Goal: Task Accomplishment & Management: Complete application form

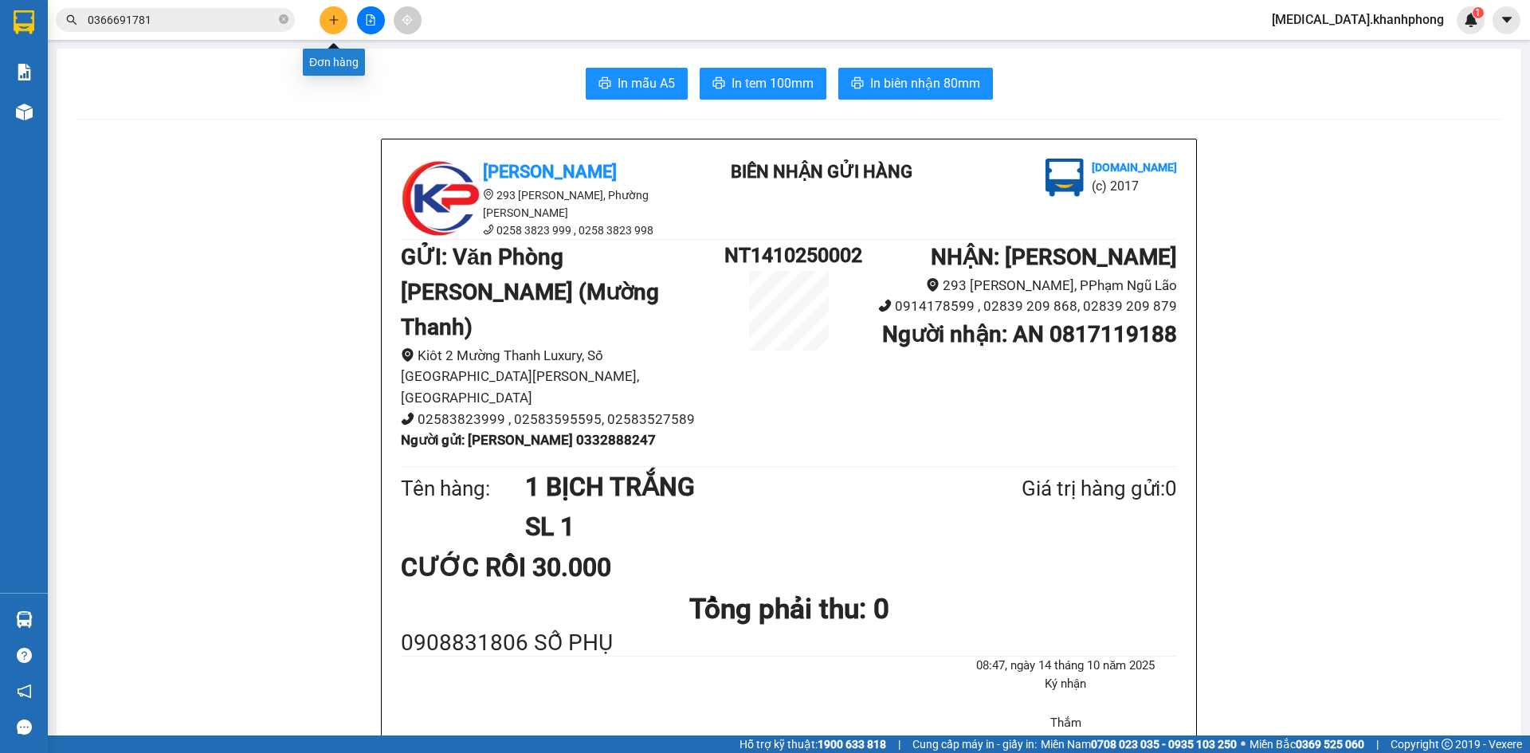
click at [338, 18] on icon "plus" at bounding box center [333, 19] width 11 height 11
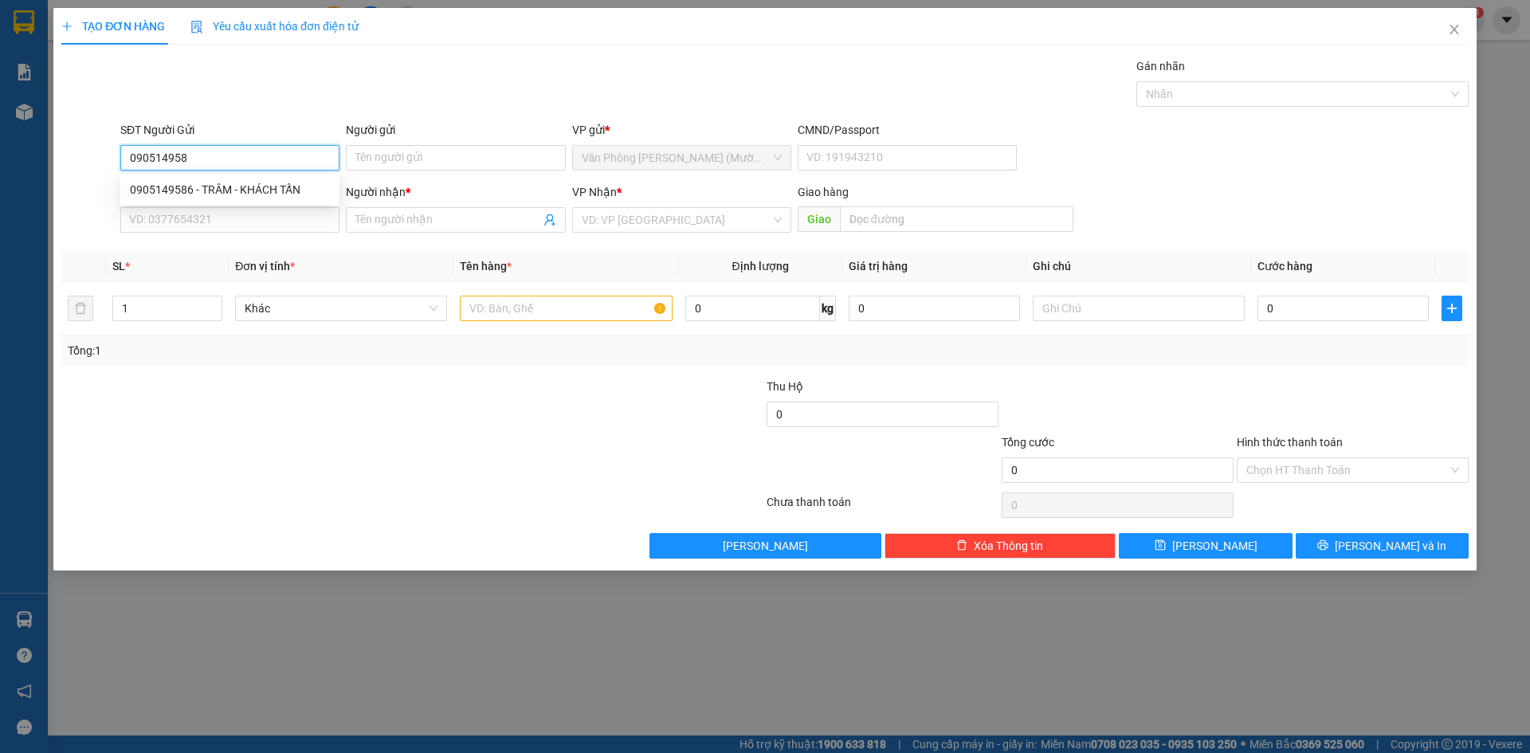
type input "0905149586"
click at [244, 192] on div "0905149586 - TRÂM - KHÁCH TẤN" at bounding box center [230, 190] width 200 height 18
type input "TRÂM - KHÁCH TẤN"
type input "0905149586"
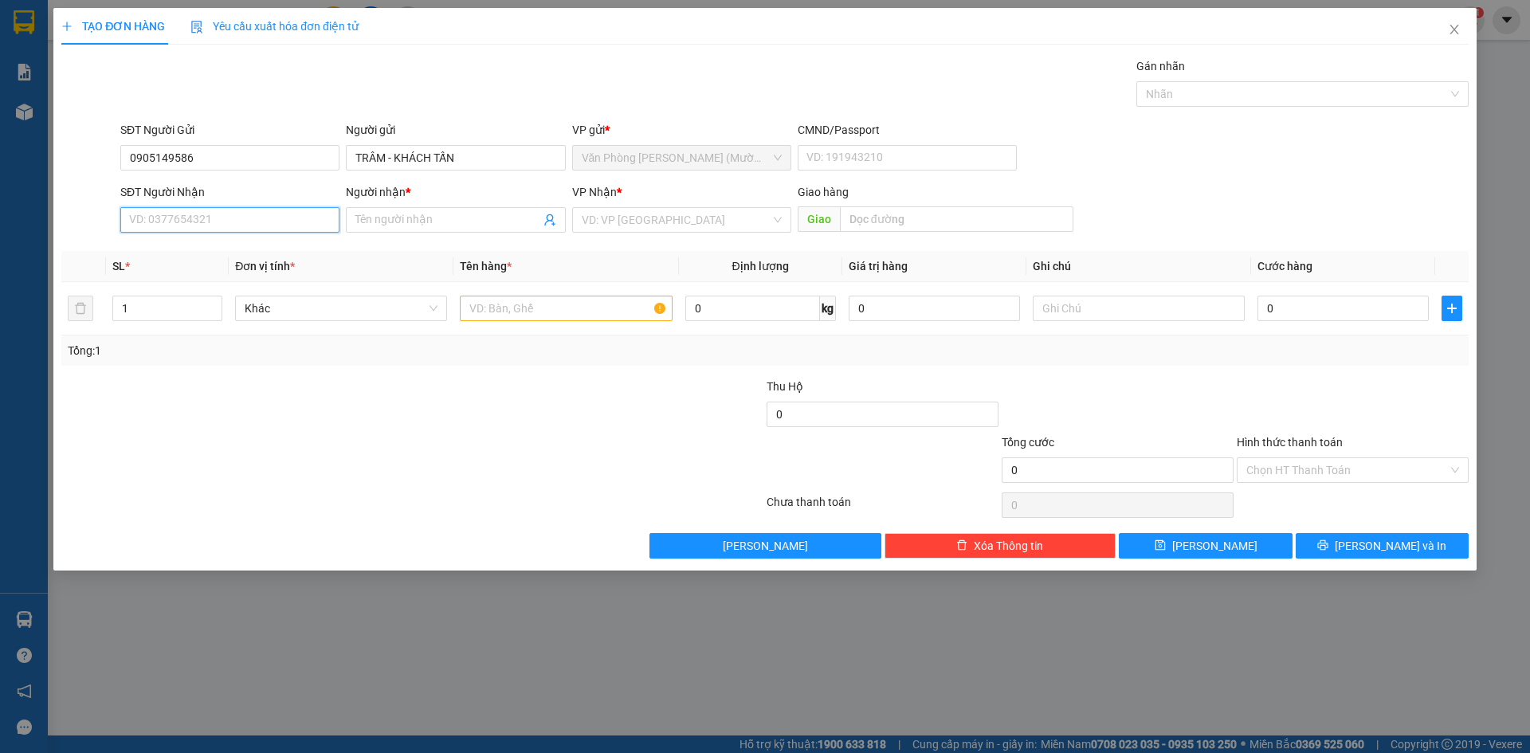
click at [246, 226] on input "SĐT Người Nhận" at bounding box center [229, 220] width 219 height 26
type input "0859387551"
click at [237, 246] on div "0859387551 - [PERSON_NAME]" at bounding box center [230, 252] width 200 height 18
type input "THÀNH TUẤN"
type input "0859387551"
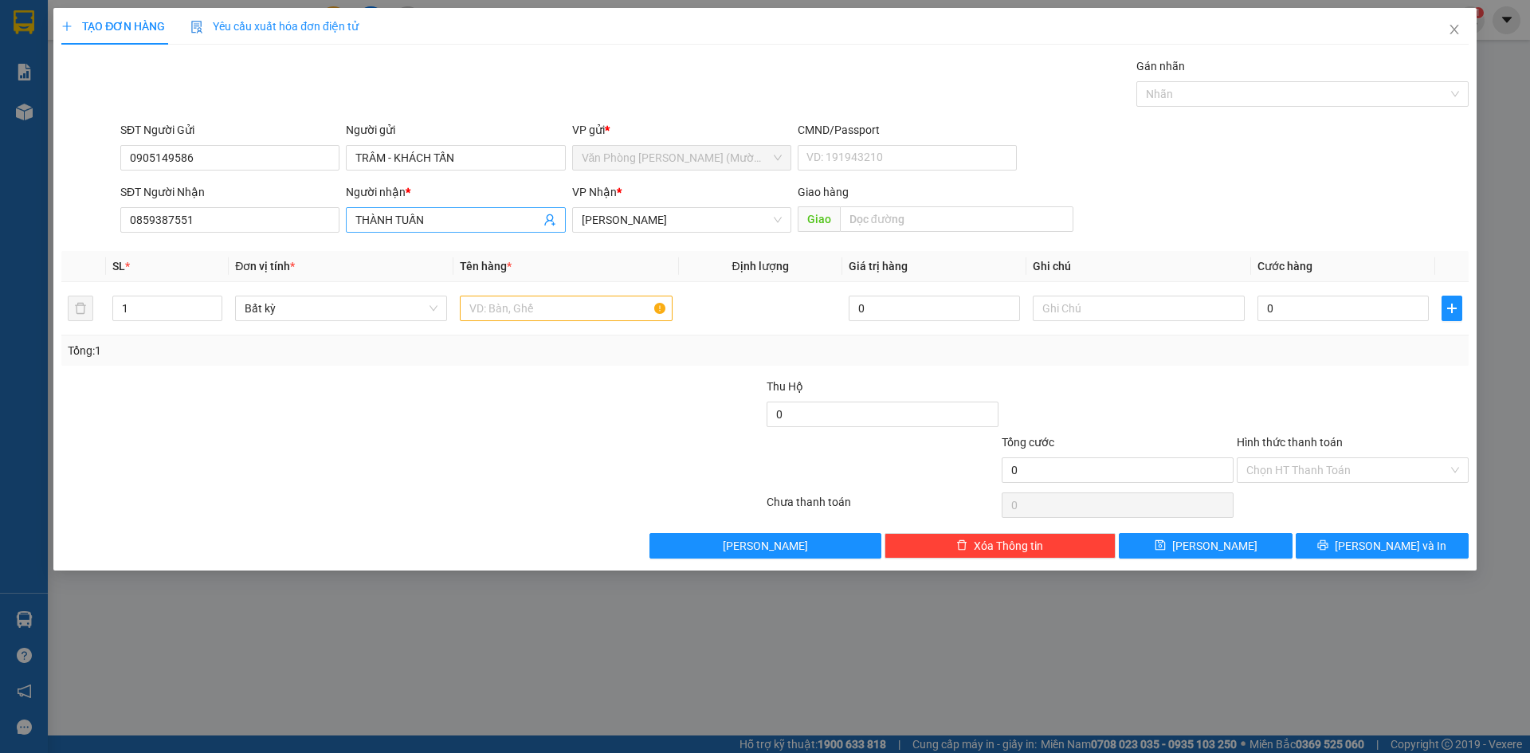
click at [457, 219] on input "THÀNH TUẤN" at bounding box center [447, 220] width 184 height 18
type input "THÀNH TẤN"
click at [556, 316] on input "text" at bounding box center [566, 309] width 212 height 26
type input "1TG"
click at [1282, 309] on input "0" at bounding box center [1343, 309] width 171 height 26
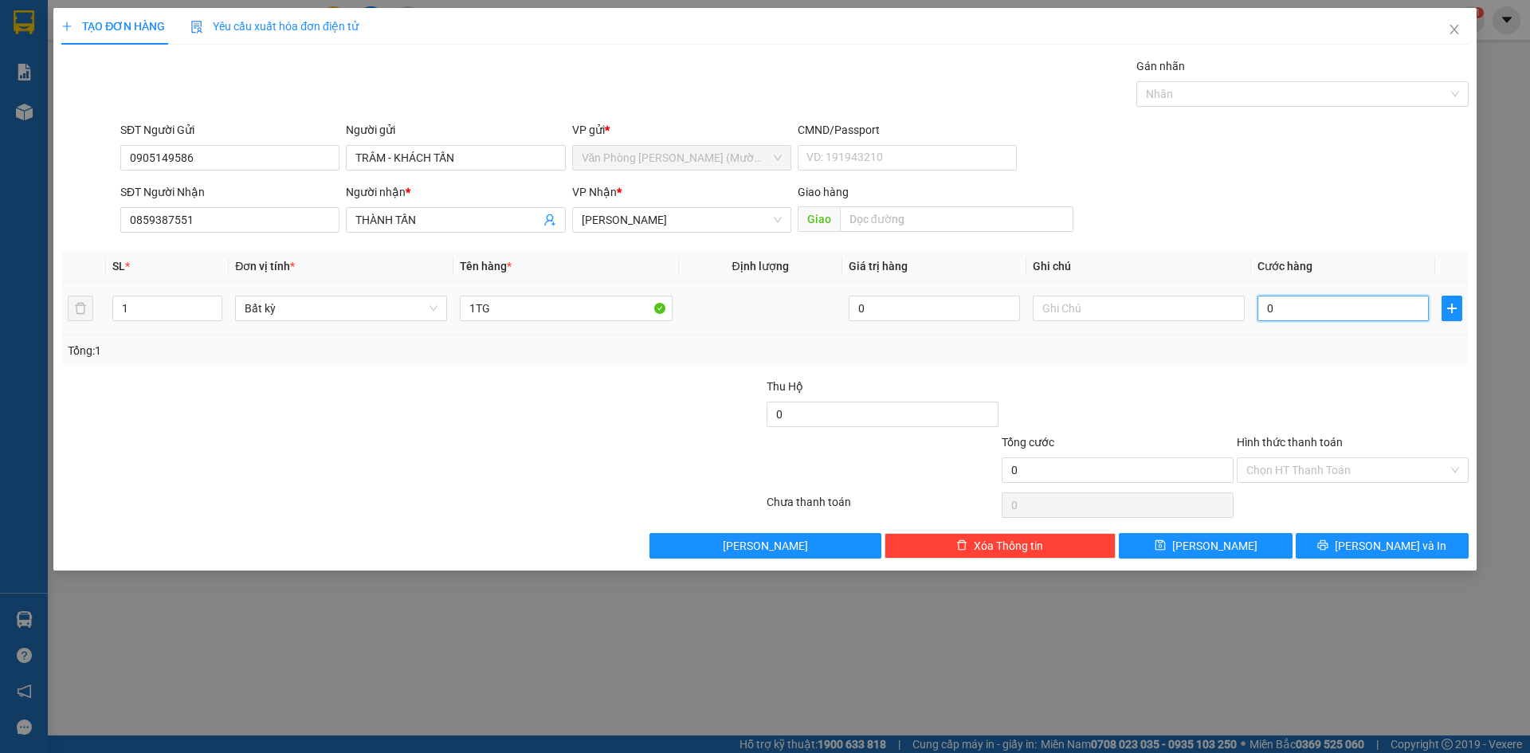
type input "6"
type input "60"
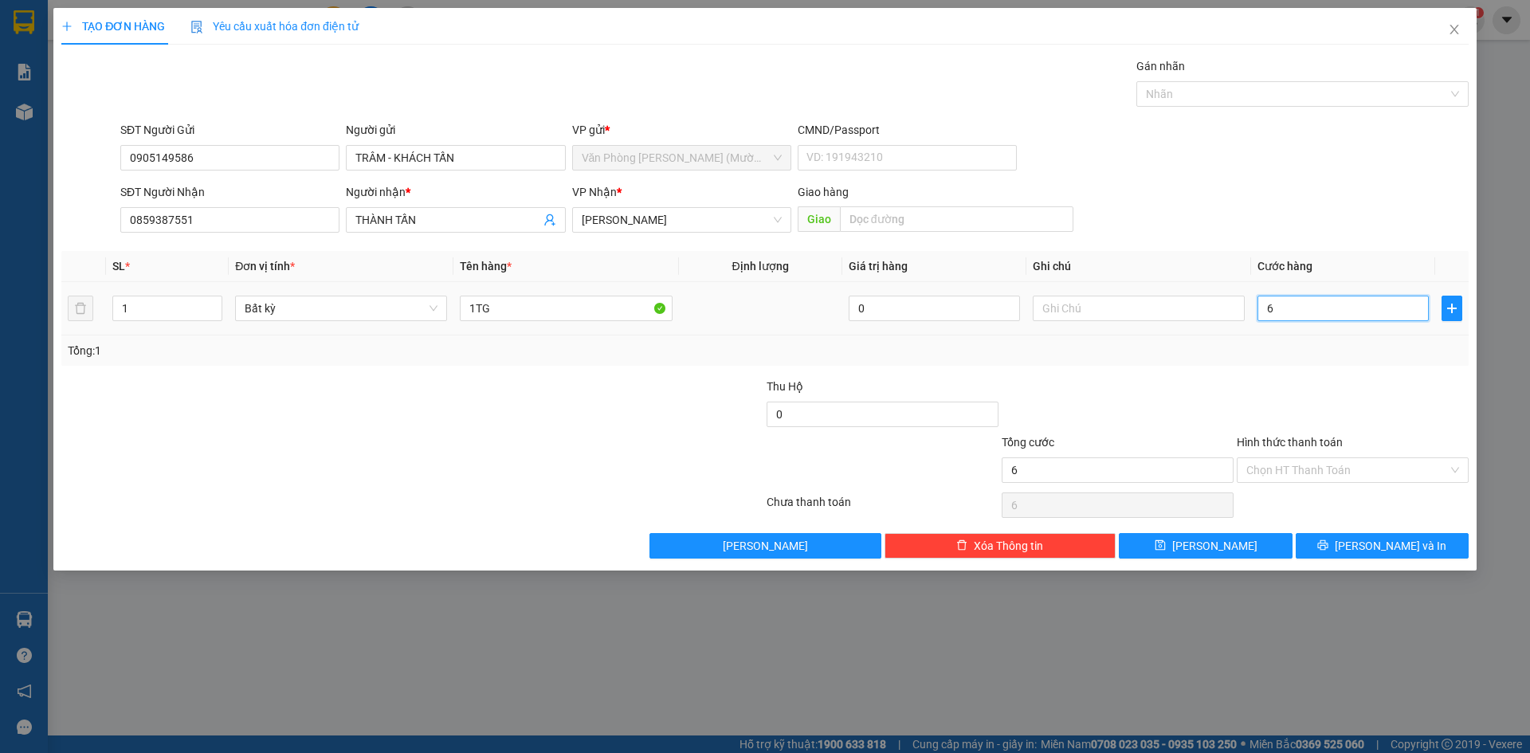
type input "60"
type input "60.000"
click at [1230, 375] on div "Transit Pickup Surcharge Ids Transit Deliver Surcharge Ids Transit Deliver Surc…" at bounding box center [764, 307] width 1407 height 501
click at [1289, 470] on input "Hình thức thanh toán" at bounding box center [1347, 470] width 202 height 24
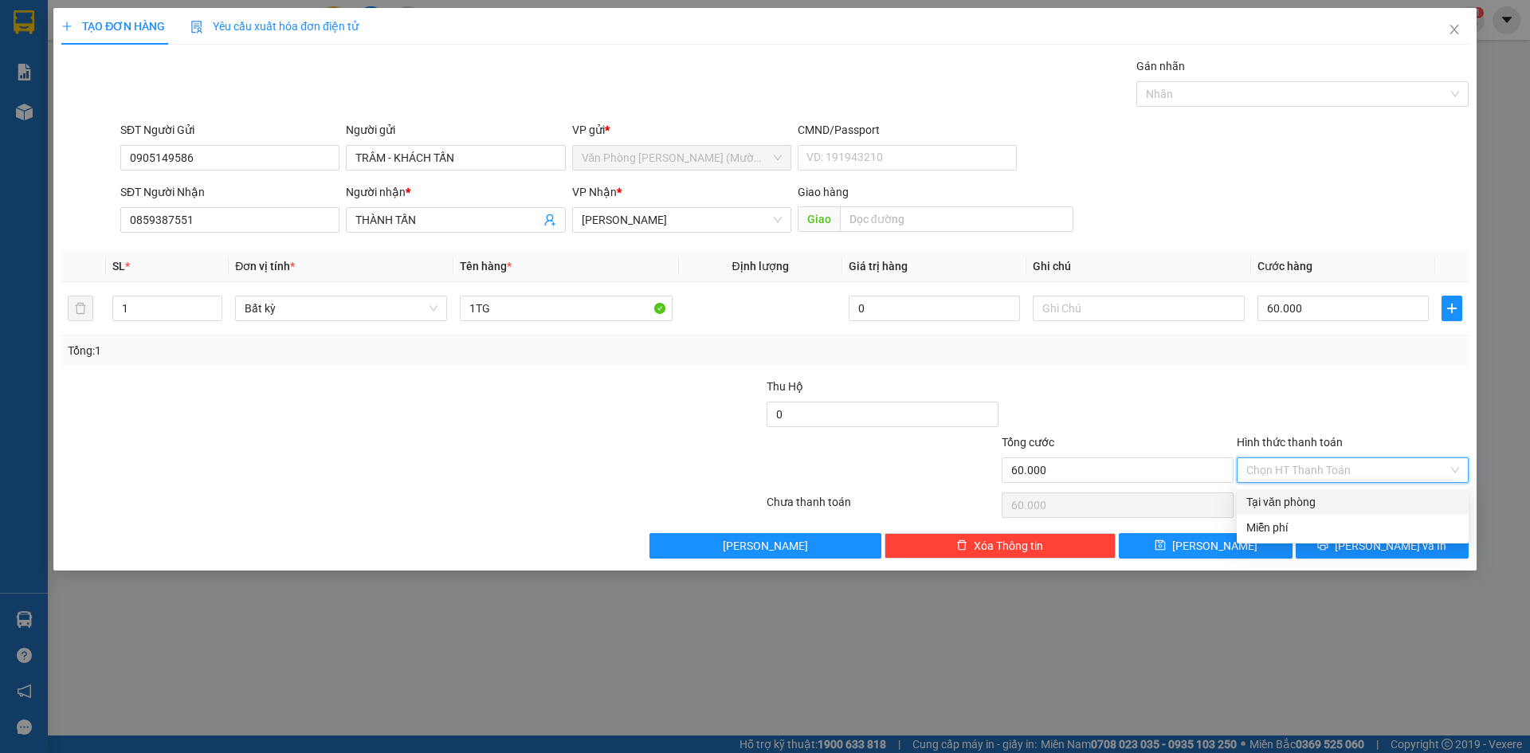
click at [1298, 503] on div "Tại văn phòng" at bounding box center [1352, 502] width 213 height 18
type input "0"
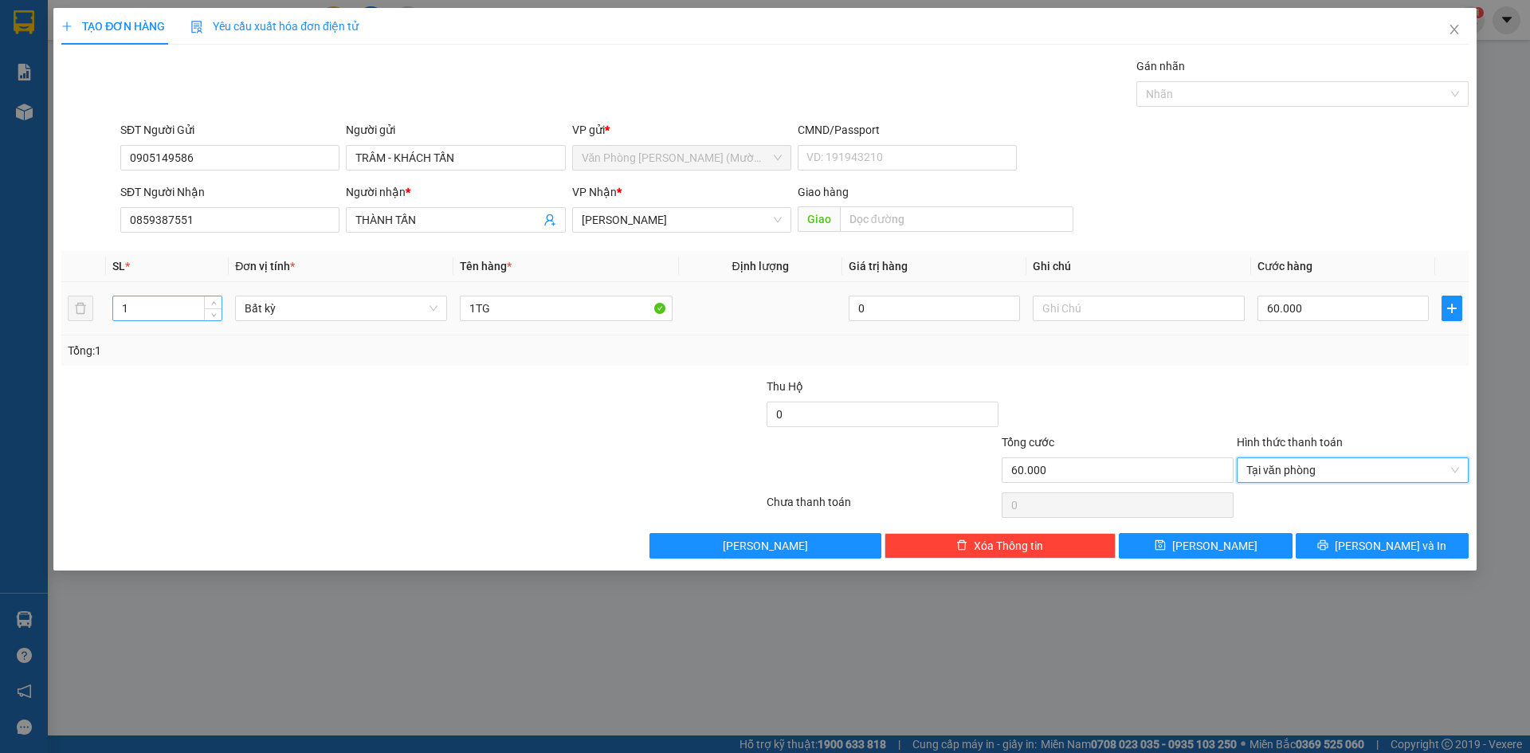
click at [128, 308] on input "1" at bounding box center [167, 308] width 108 height 24
type input "2"
click at [477, 312] on input "1TG" at bounding box center [566, 309] width 212 height 26
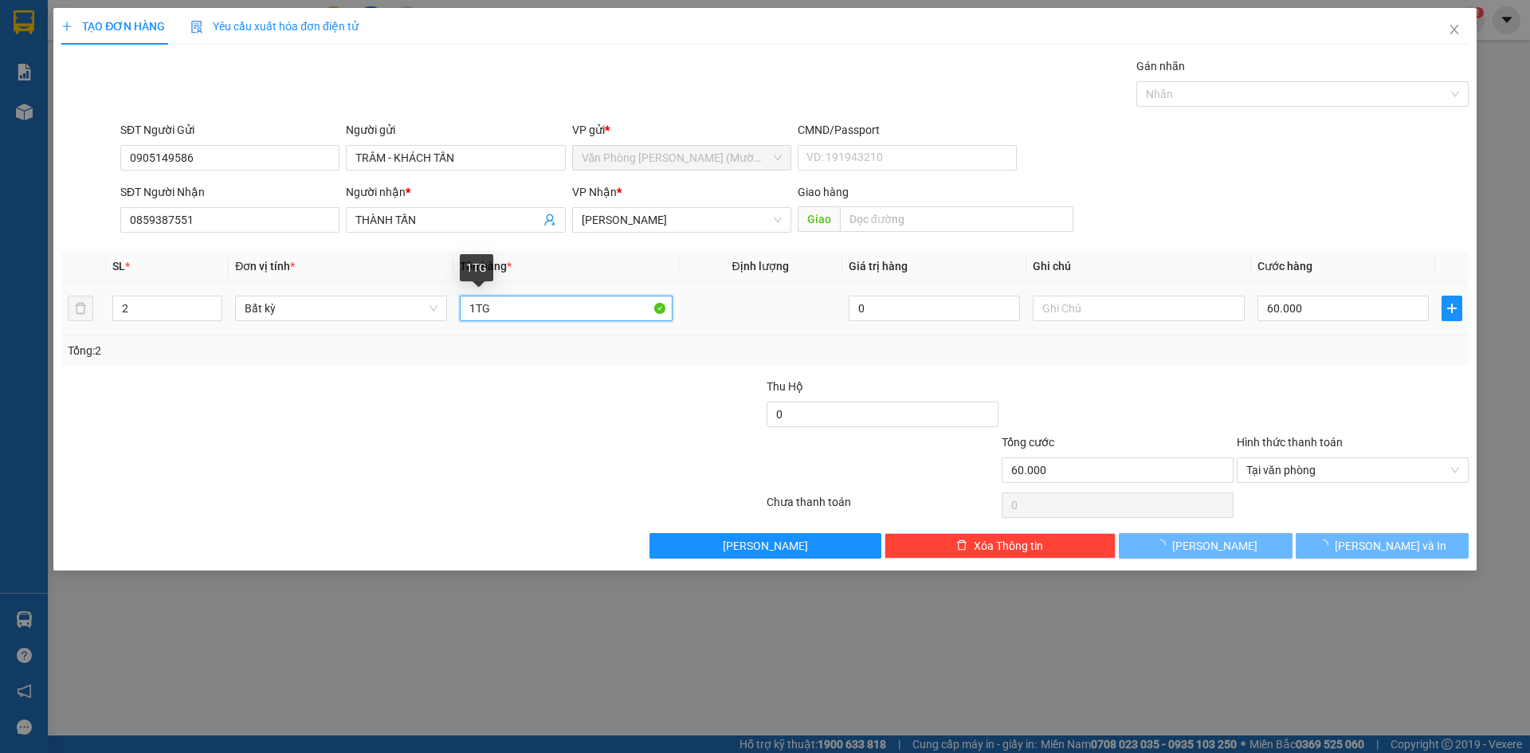
type input "TG"
type input "0"
type input "2TG"
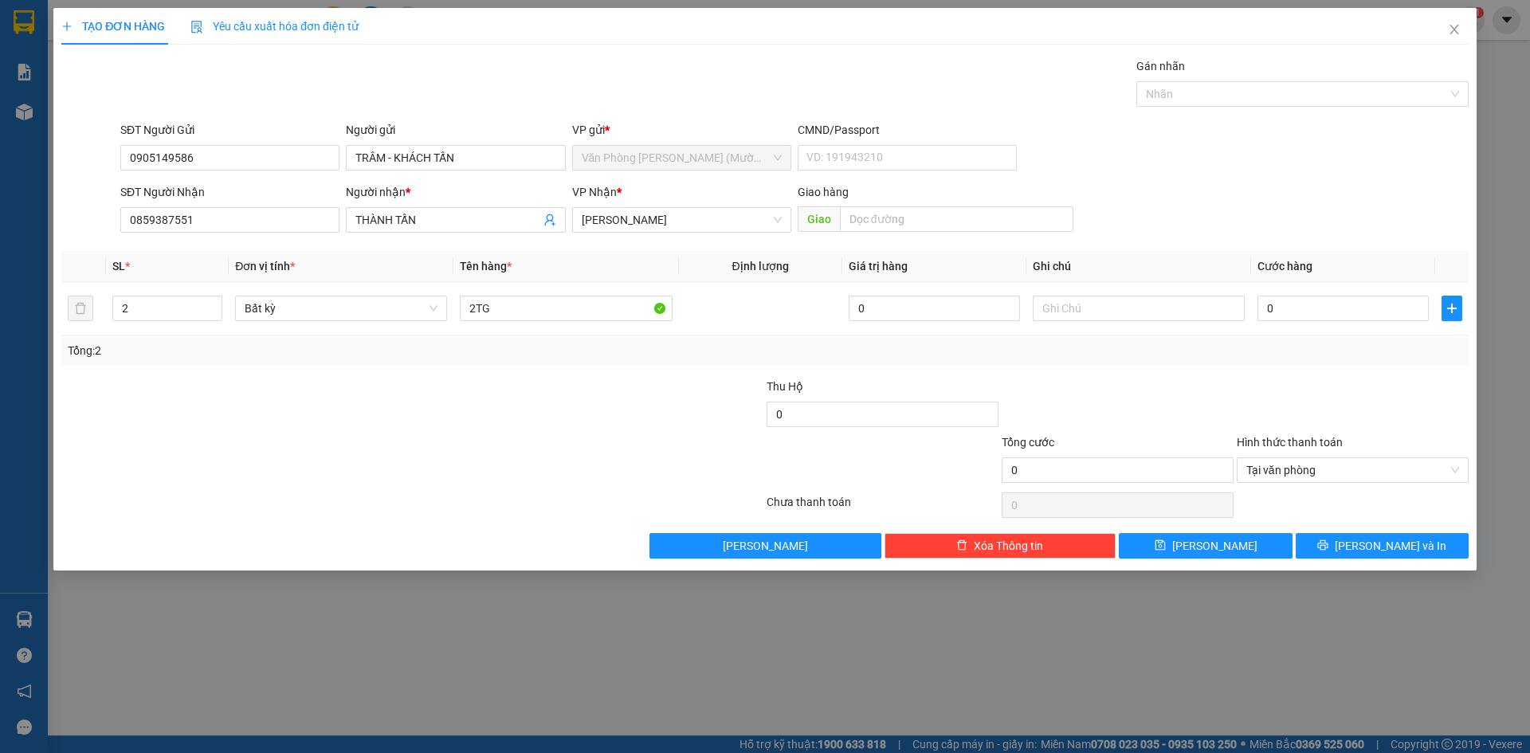
click at [525, 445] on div at bounding box center [295, 462] width 470 height 56
click at [1289, 304] on input "0" at bounding box center [1343, 309] width 171 height 26
type input "1"
type input "12"
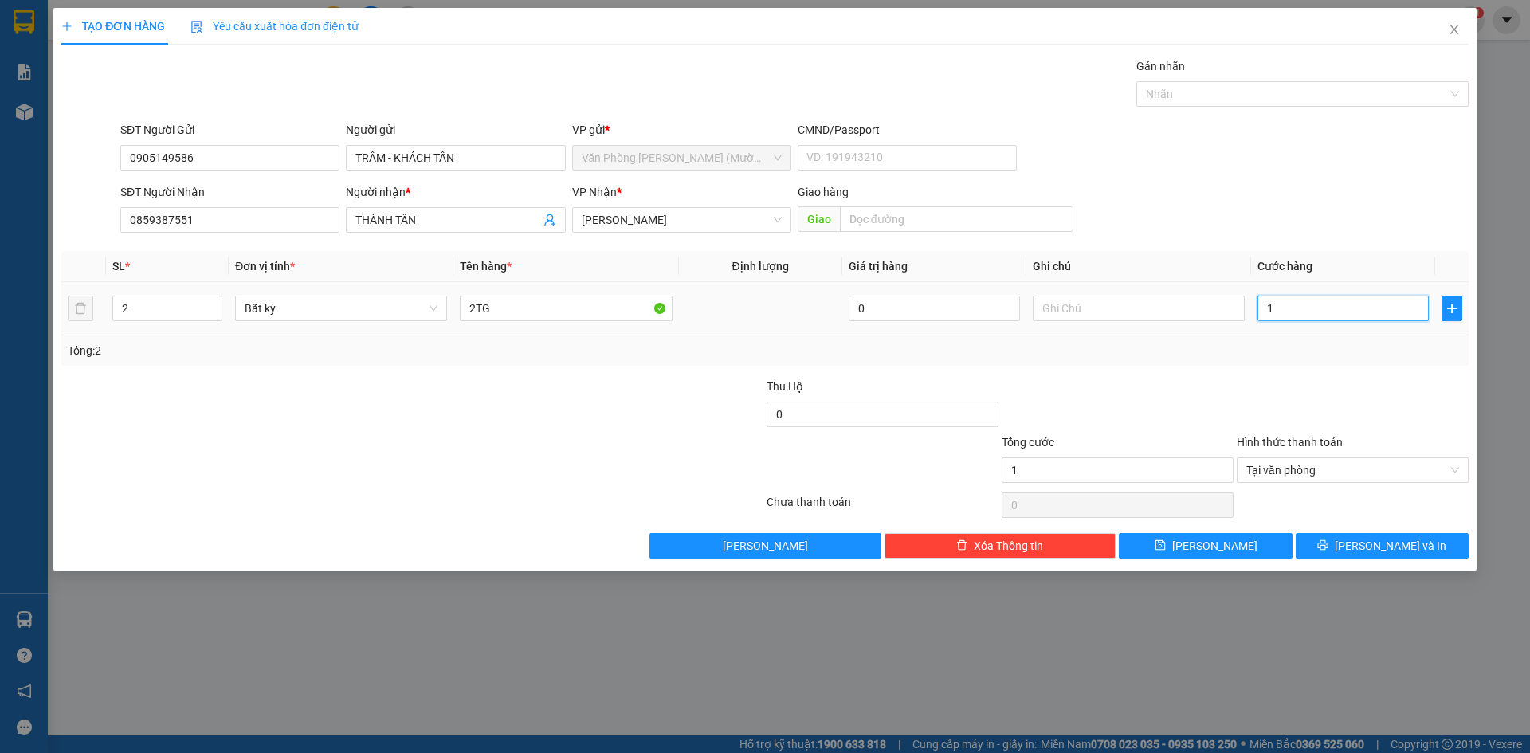
type input "12"
type input "120"
type input "120.000"
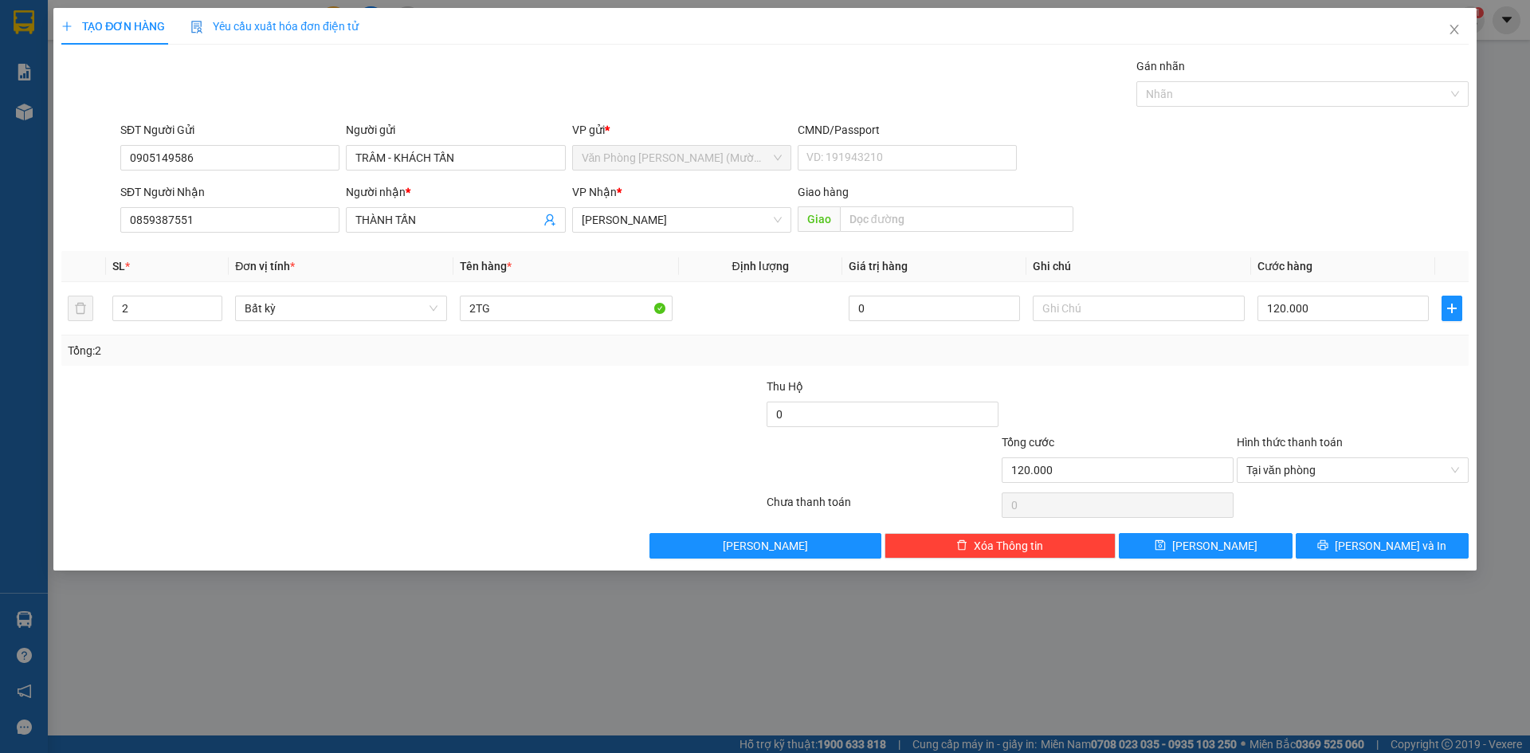
click at [1206, 412] on div at bounding box center [1117, 406] width 235 height 56
click at [1323, 553] on button "[PERSON_NAME] và In" at bounding box center [1382, 546] width 173 height 26
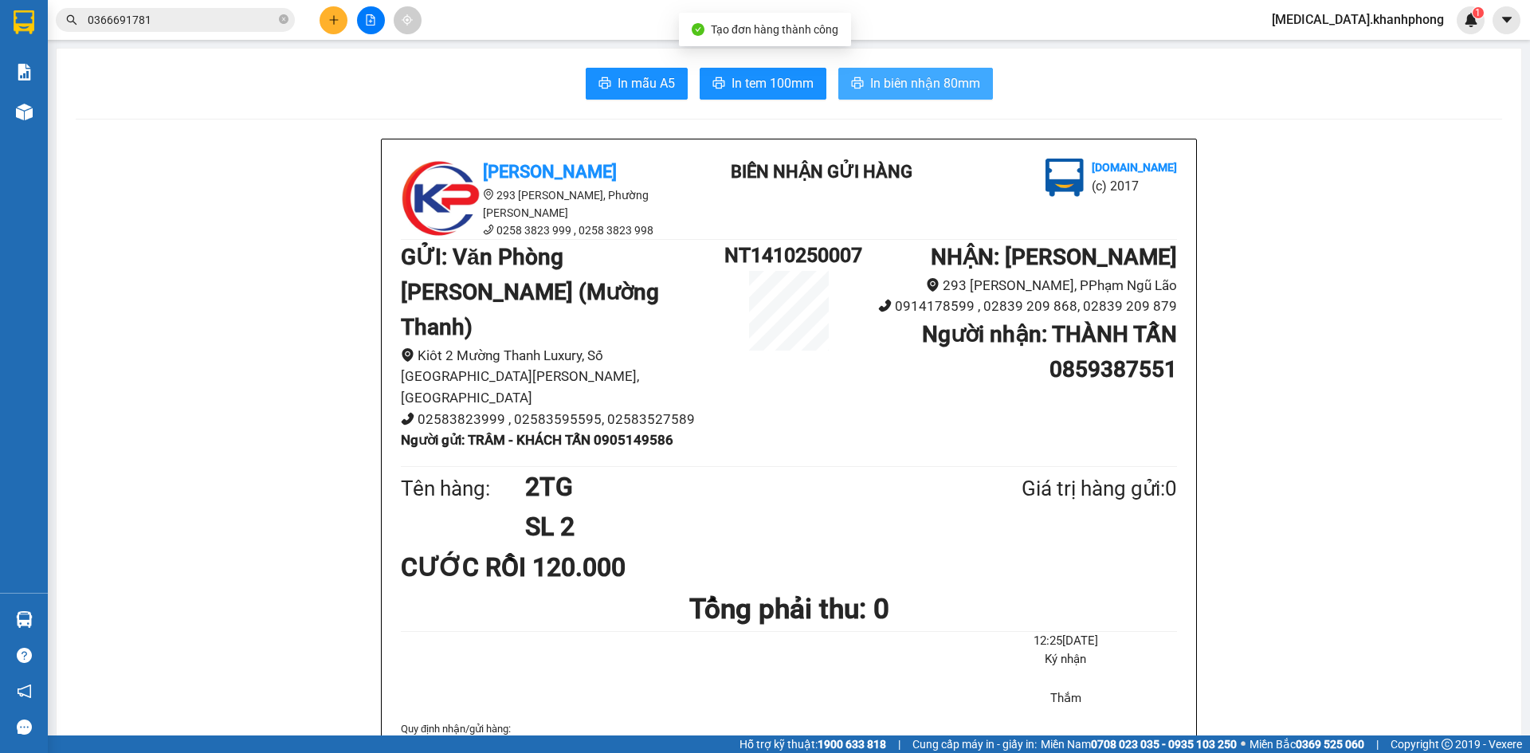
click at [905, 84] on span "In biên nhận 80mm" at bounding box center [925, 83] width 110 height 20
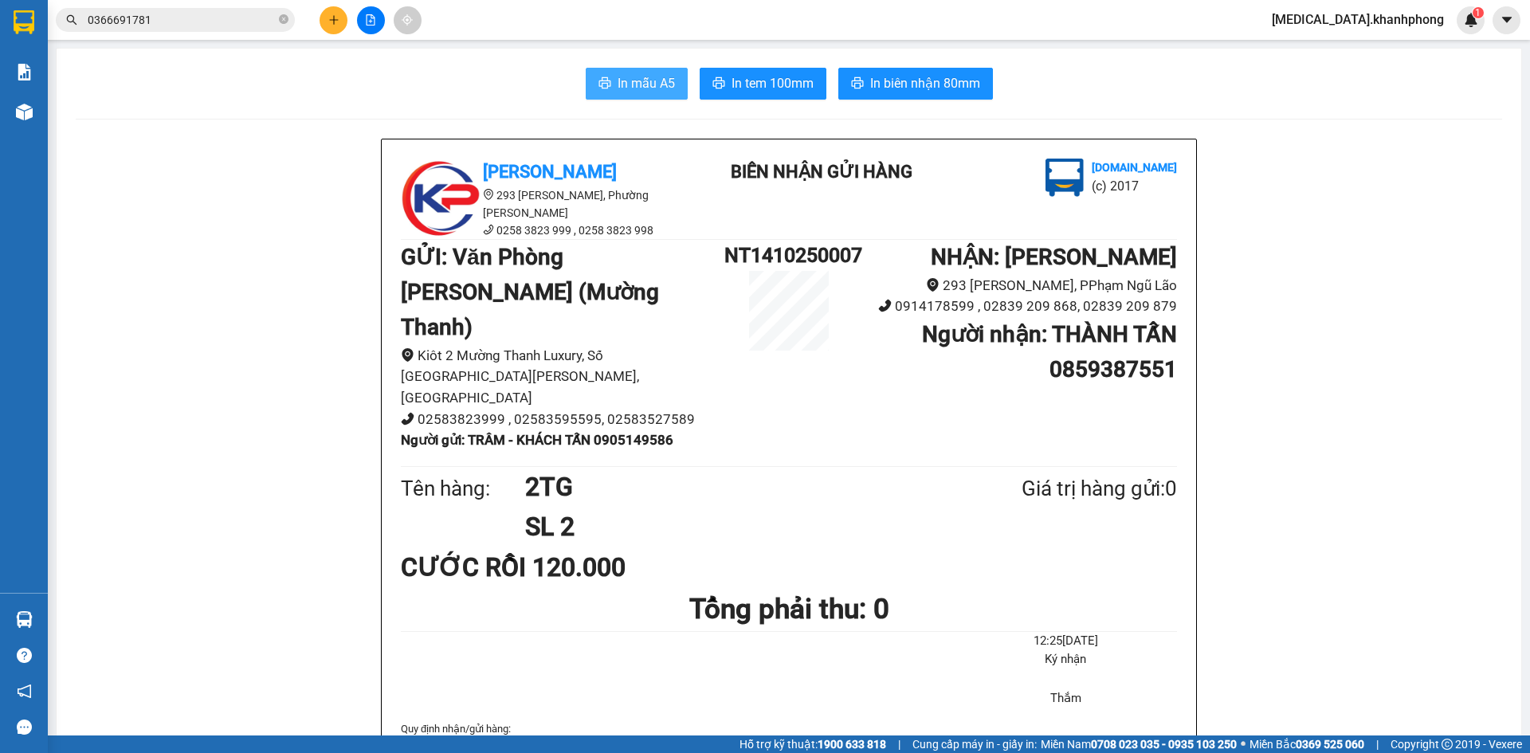
click at [651, 80] on span "In mẫu A5" at bounding box center [646, 83] width 57 height 20
